Goal: Information Seeking & Learning: Learn about a topic

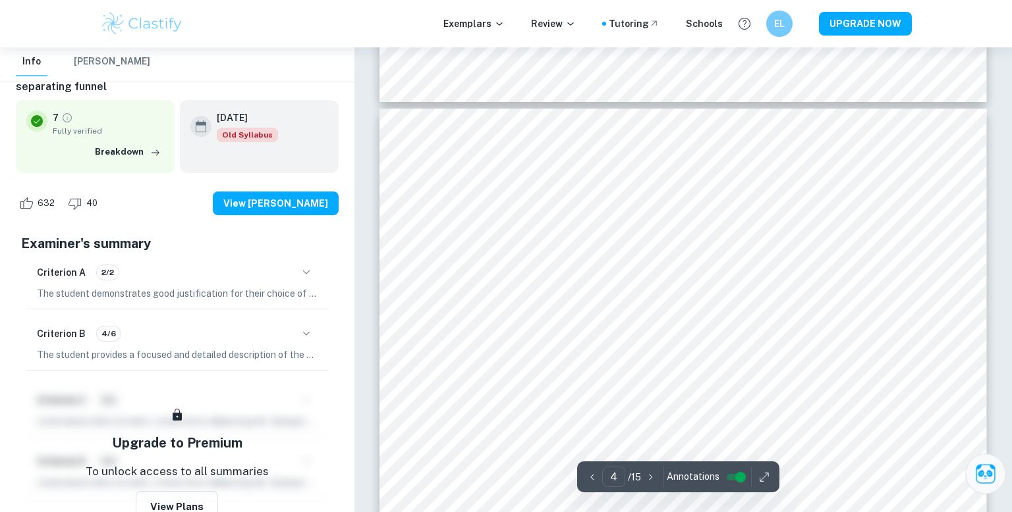
scroll to position [2522, 0]
click at [305, 334] on icon "button" at bounding box center [306, 334] width 16 height 16
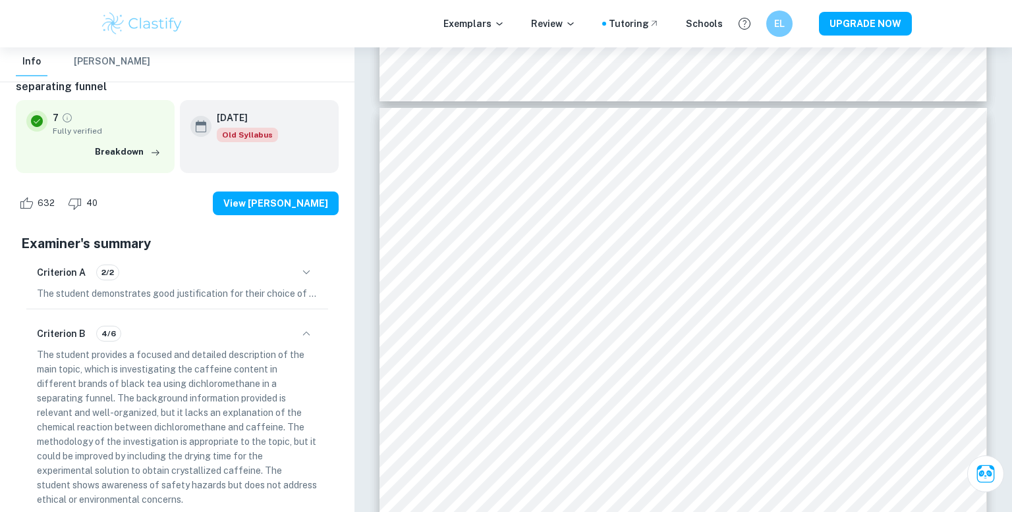
click at [303, 331] on icon "button" at bounding box center [306, 334] width 16 height 16
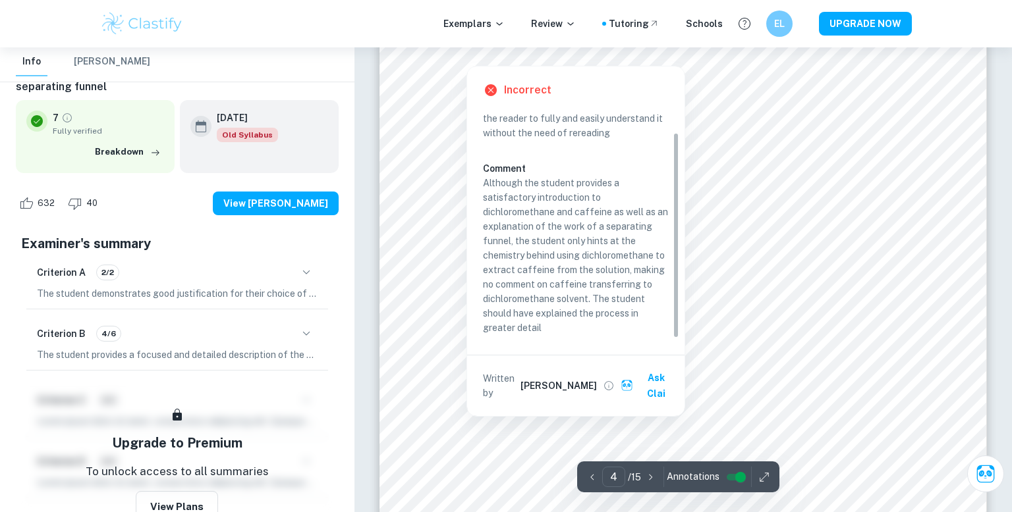
scroll to position [2819, 0]
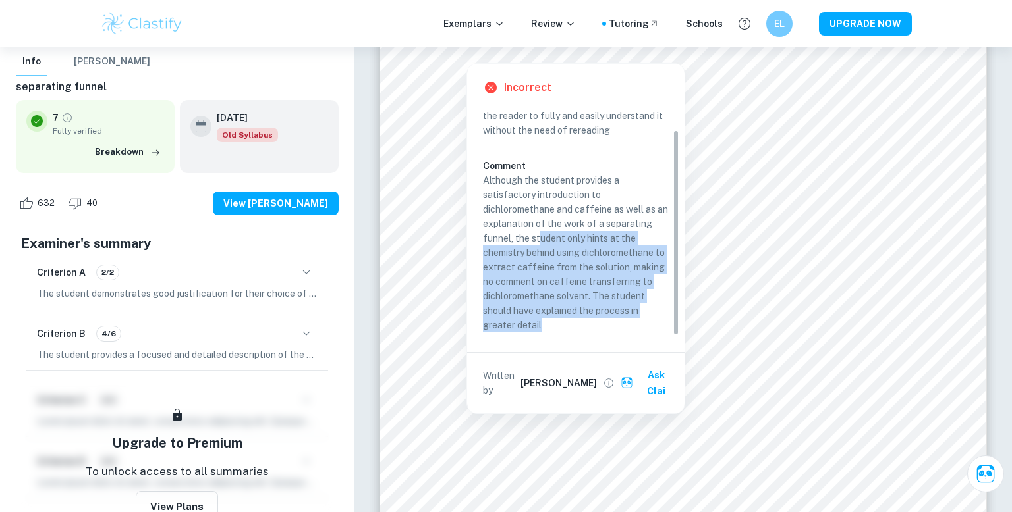
drag, startPoint x: 563, startPoint y: 323, endPoint x: 559, endPoint y: 249, distance: 73.9
click at [539, 236] on p "Although the student provides a satisfactory introduction to dichloromethane an…" at bounding box center [576, 252] width 186 height 159
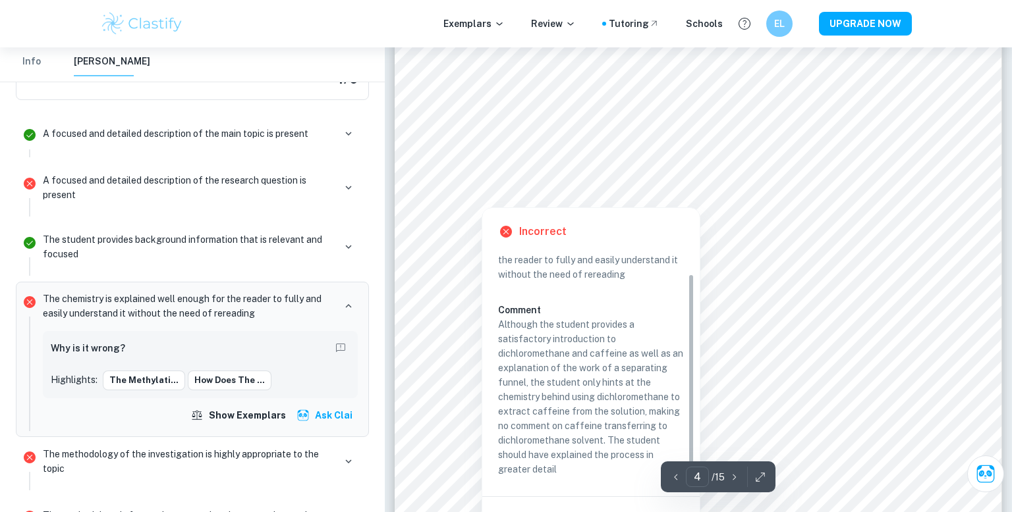
scroll to position [2489, 0]
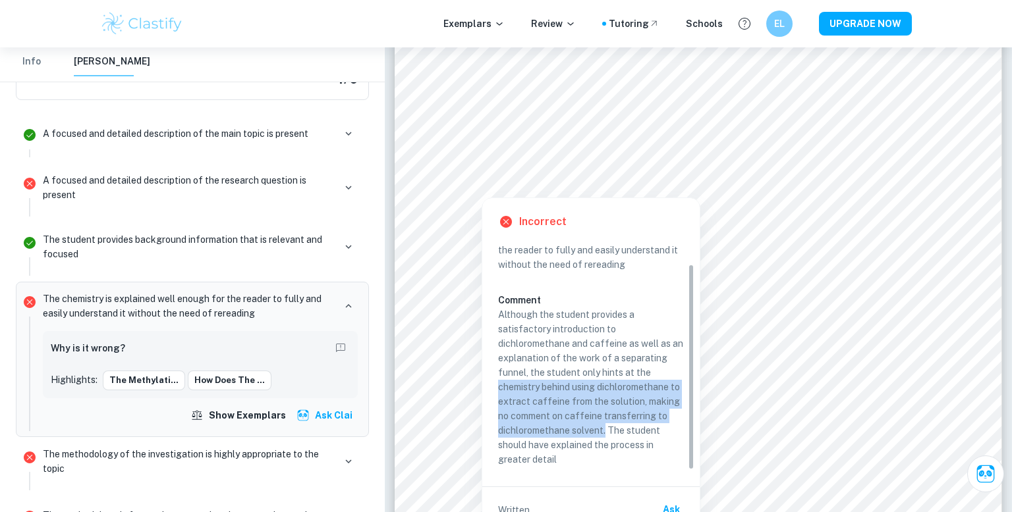
drag, startPoint x: 498, startPoint y: 385, endPoint x: 605, endPoint y: 433, distance: 116.8
click at [605, 433] on p "Although the student provides a satisfactory introduction to dichloromethane an…" at bounding box center [591, 387] width 186 height 159
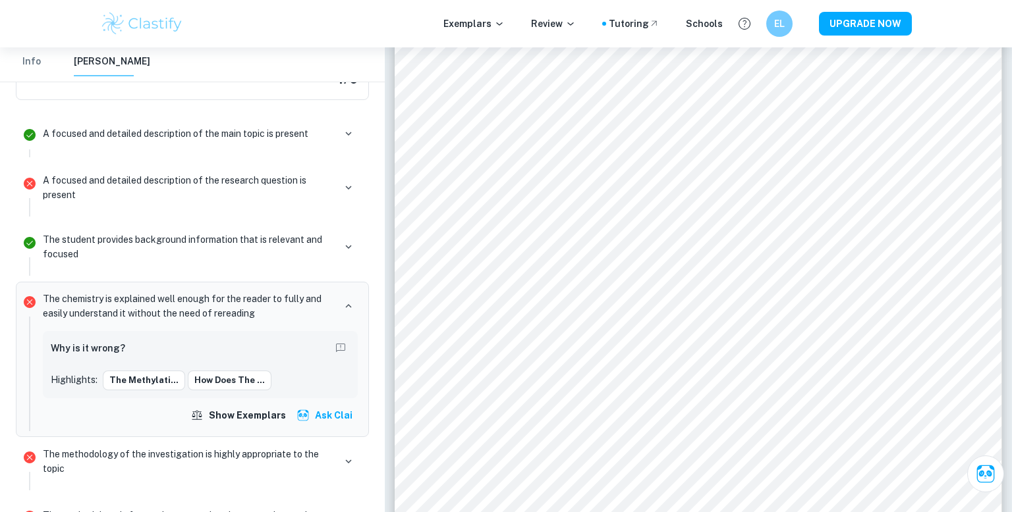
scroll to position [963, 0]
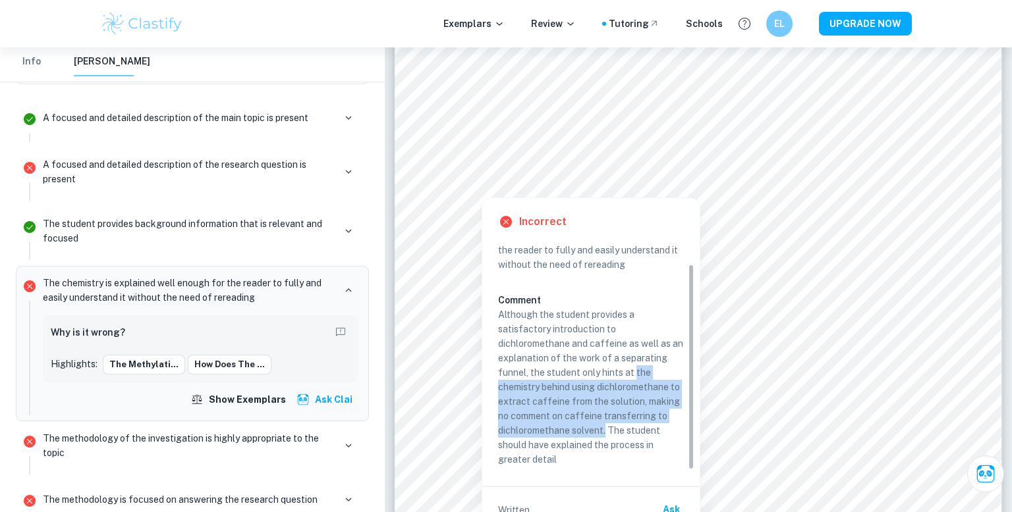
drag, startPoint x: 606, startPoint y: 430, endPoint x: 637, endPoint y: 371, distance: 66.9
click at [637, 371] on p "Although the student provides a satisfactory introduction to dichloromethane an…" at bounding box center [591, 387] width 186 height 159
drag, startPoint x: 634, startPoint y: 372, endPoint x: 604, endPoint y: 428, distance: 63.3
click at [604, 428] on p "Although the student provides a satisfactory introduction to dichloromethane an…" at bounding box center [591, 387] width 186 height 159
copy p "the chemistry behind using dichloromethane to extract caffeine from the solutio…"
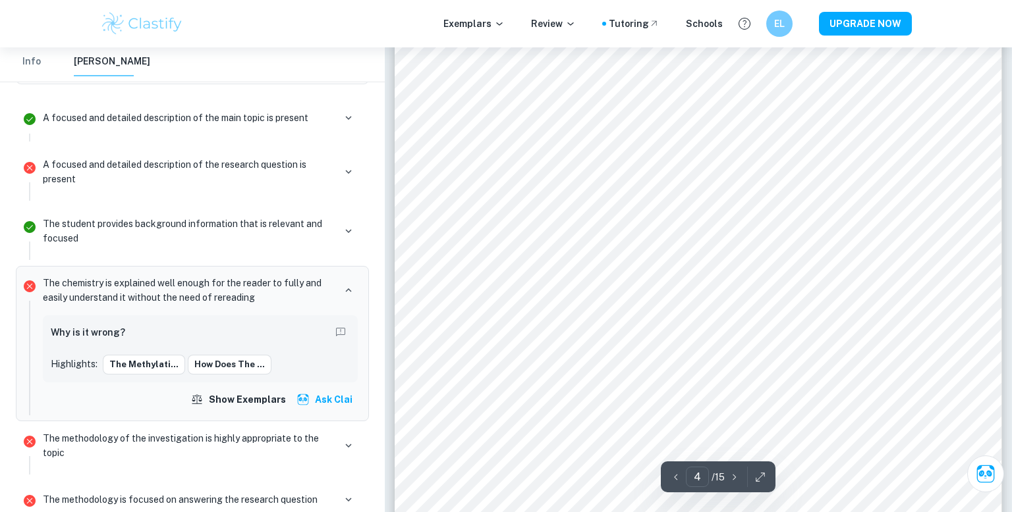
scroll to position [0, 0]
drag, startPoint x: 636, startPoint y: 371, endPoint x: 251, endPoint y: -57, distance: 576.0
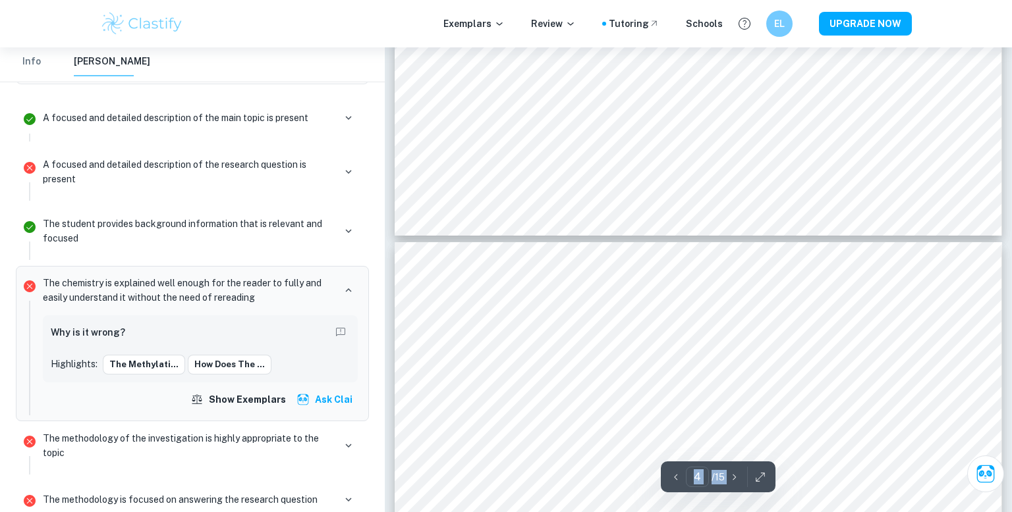
type input "3"
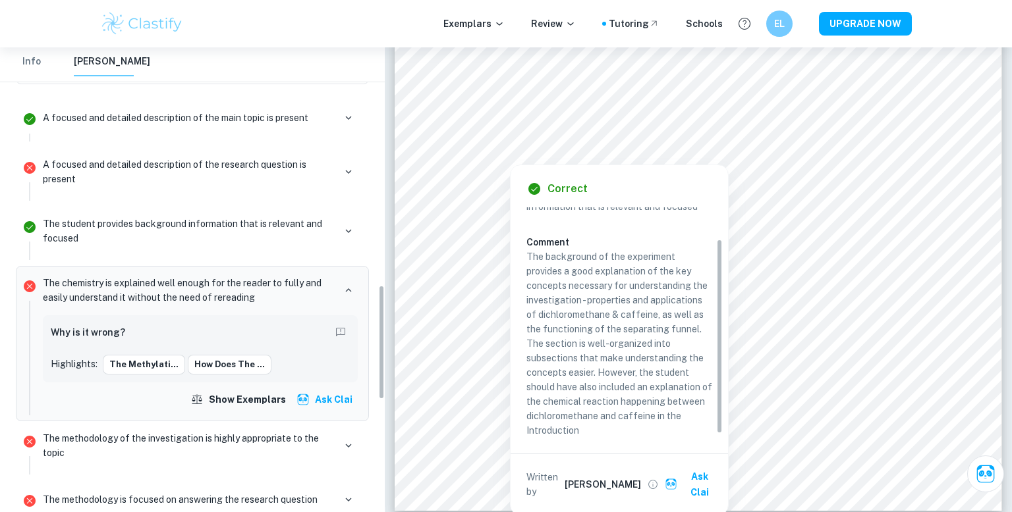
scroll to position [41, 0]
